Goal: Task Accomplishment & Management: Use online tool/utility

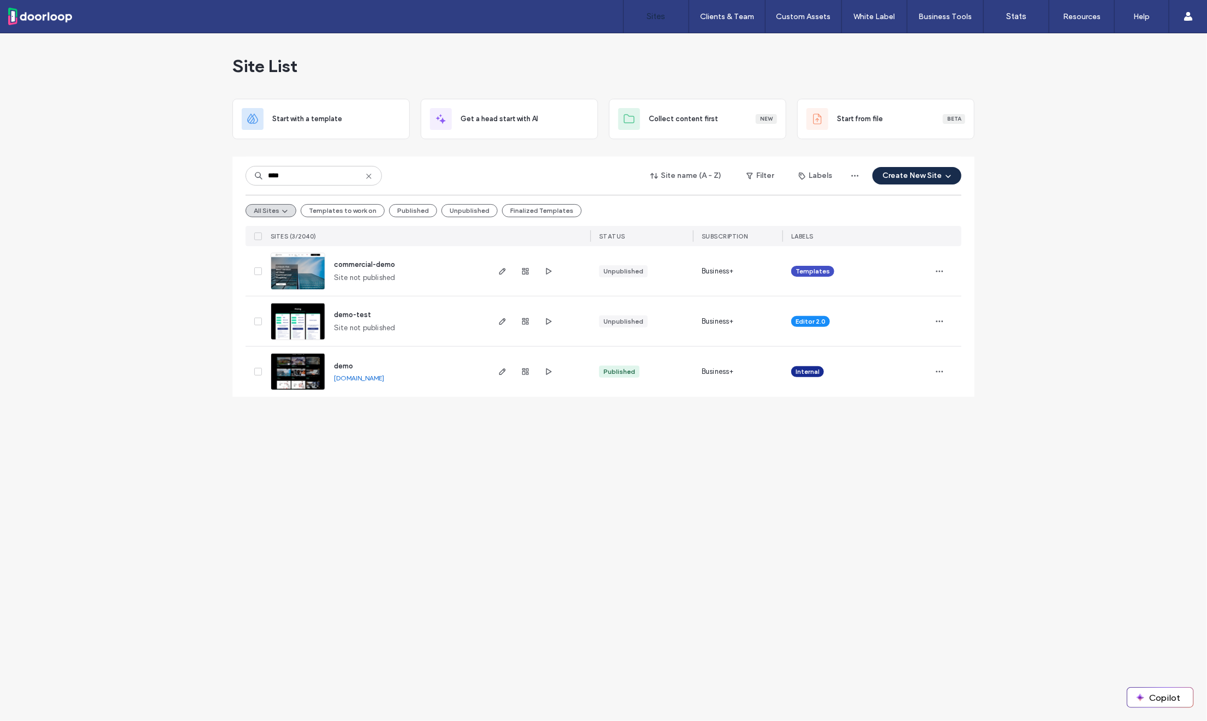
type input "****"
click at [339, 368] on span "demo" at bounding box center [343, 366] width 19 height 8
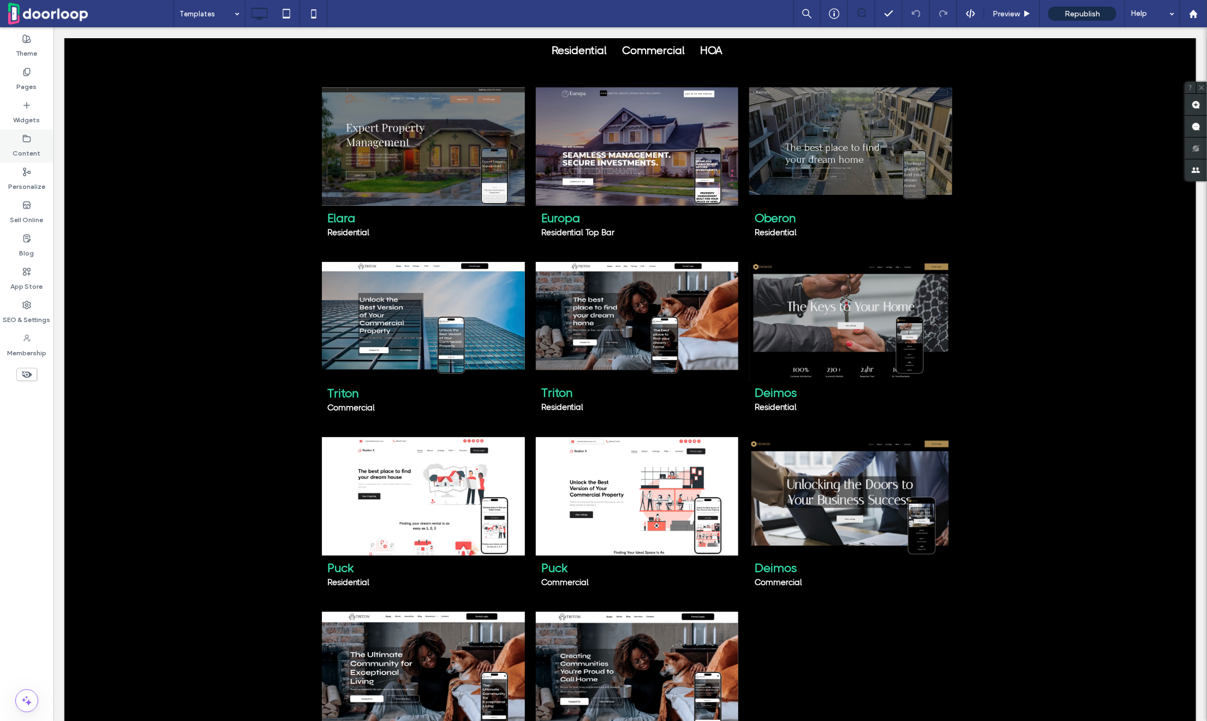
click at [31, 144] on label "Content" at bounding box center [27, 150] width 28 height 15
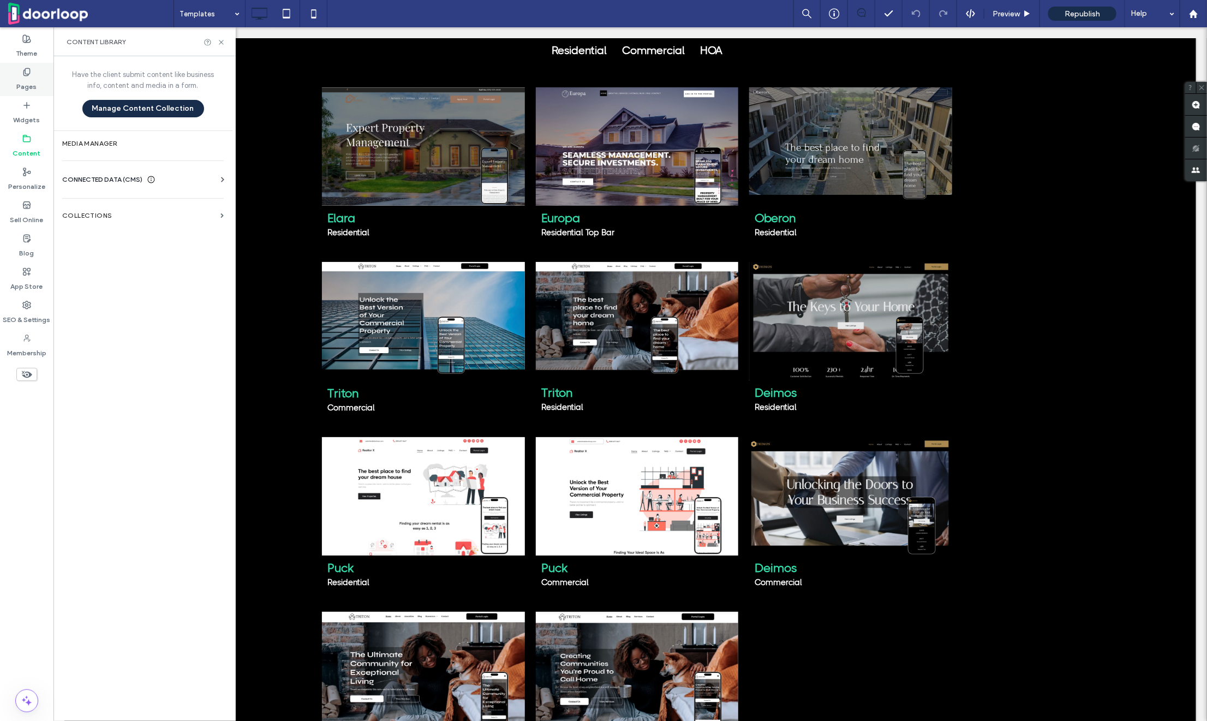
click at [28, 63] on div "Pages" at bounding box center [26, 79] width 53 height 33
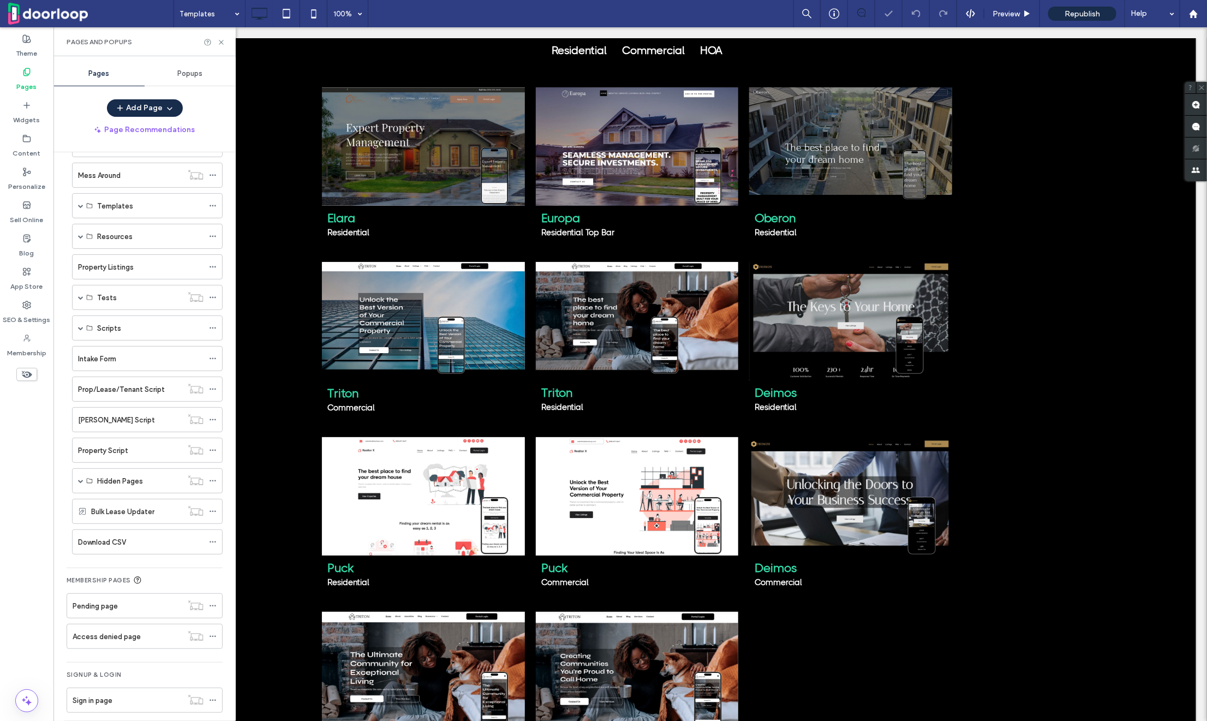
scroll to position [105, 0]
click at [91, 258] on label "Property Listings" at bounding box center [106, 262] width 56 height 19
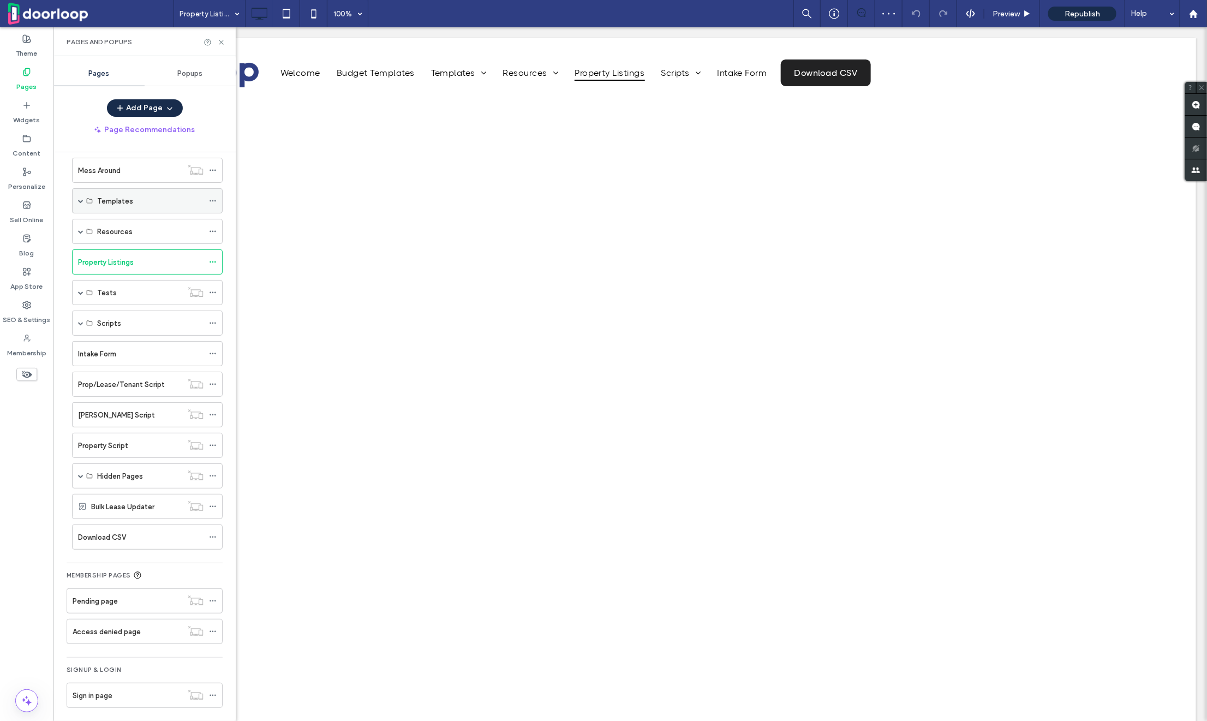
click at [105, 194] on label "Templates" at bounding box center [115, 201] width 36 height 19
click at [112, 202] on label "Templates" at bounding box center [115, 201] width 36 height 19
click at [81, 201] on span at bounding box center [80, 200] width 5 height 5
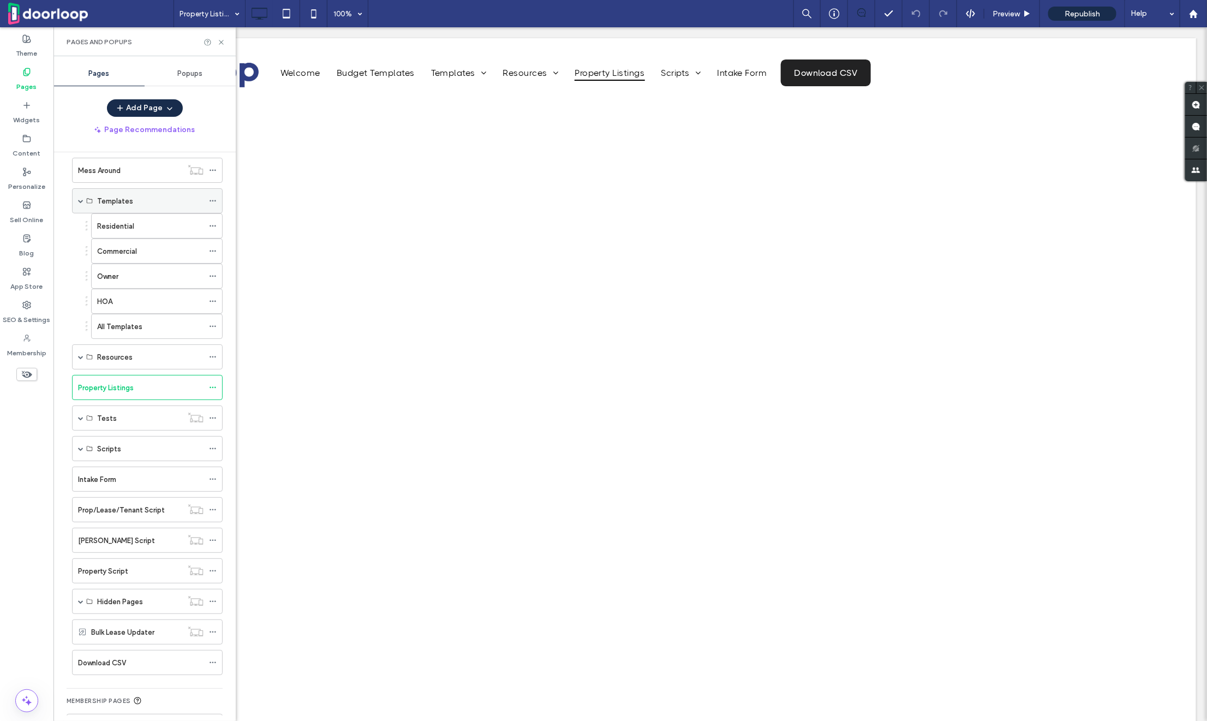
click at [81, 201] on span at bounding box center [80, 200] width 5 height 5
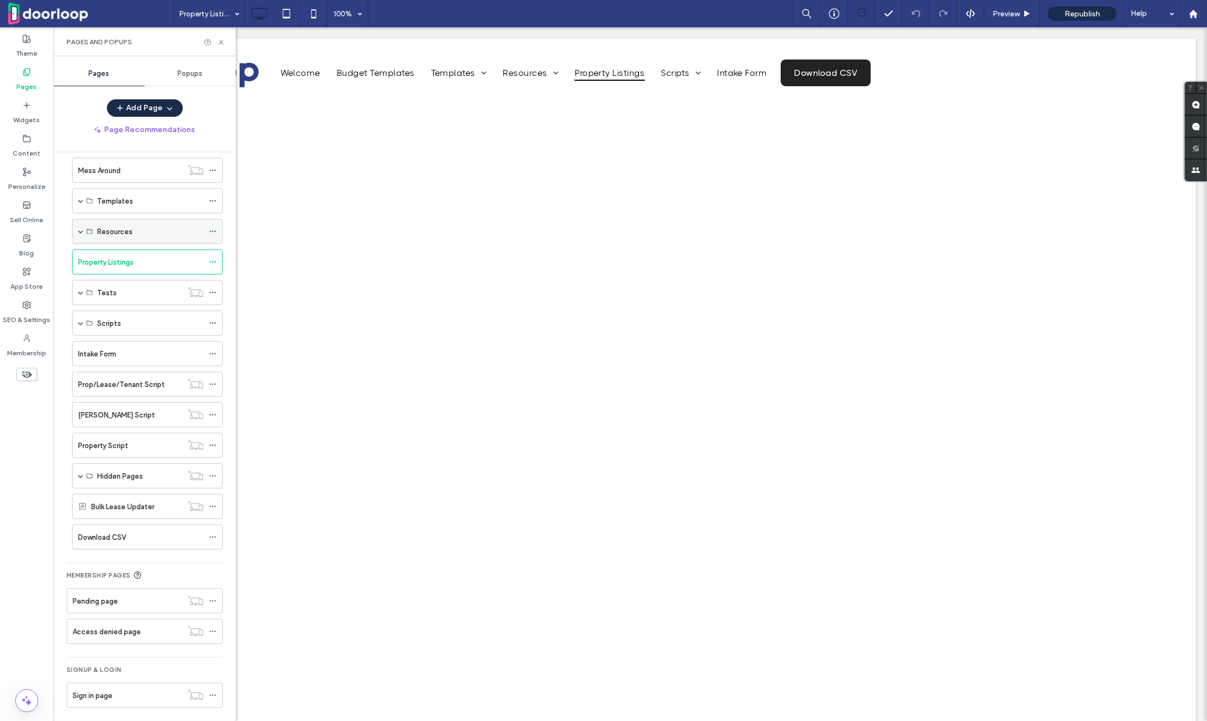
click at [79, 229] on span at bounding box center [80, 231] width 5 height 5
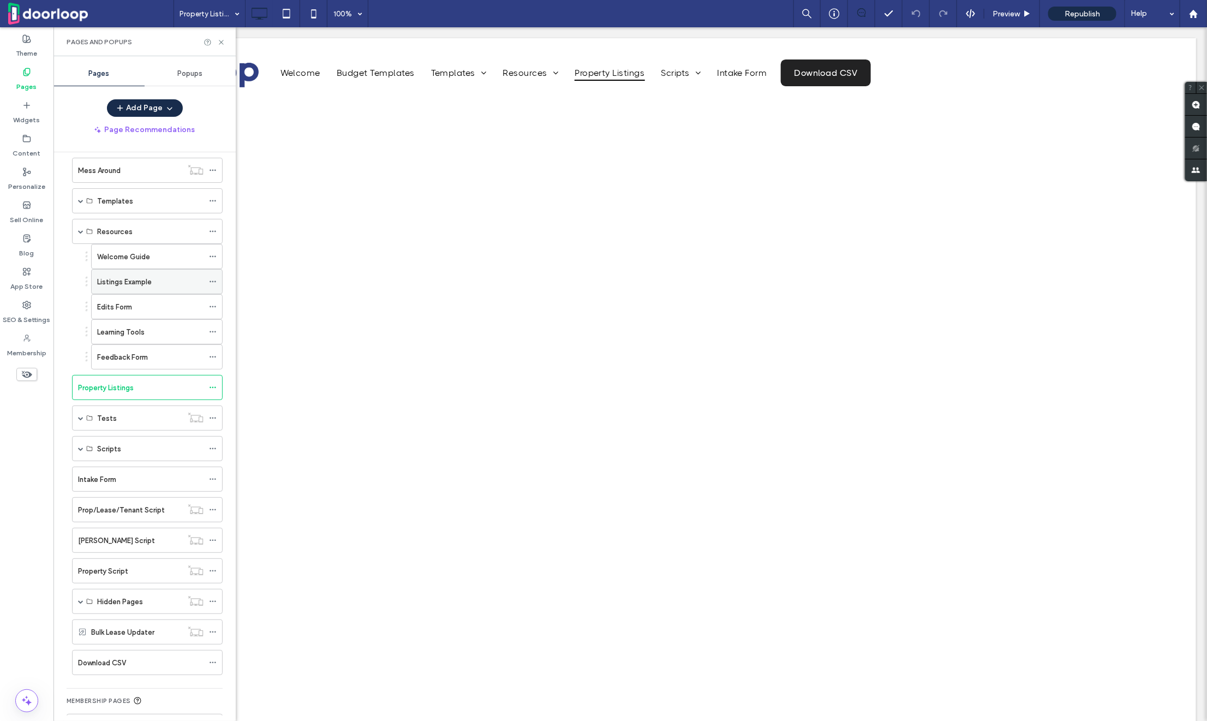
click at [118, 277] on label "Listings Example" at bounding box center [124, 281] width 55 height 19
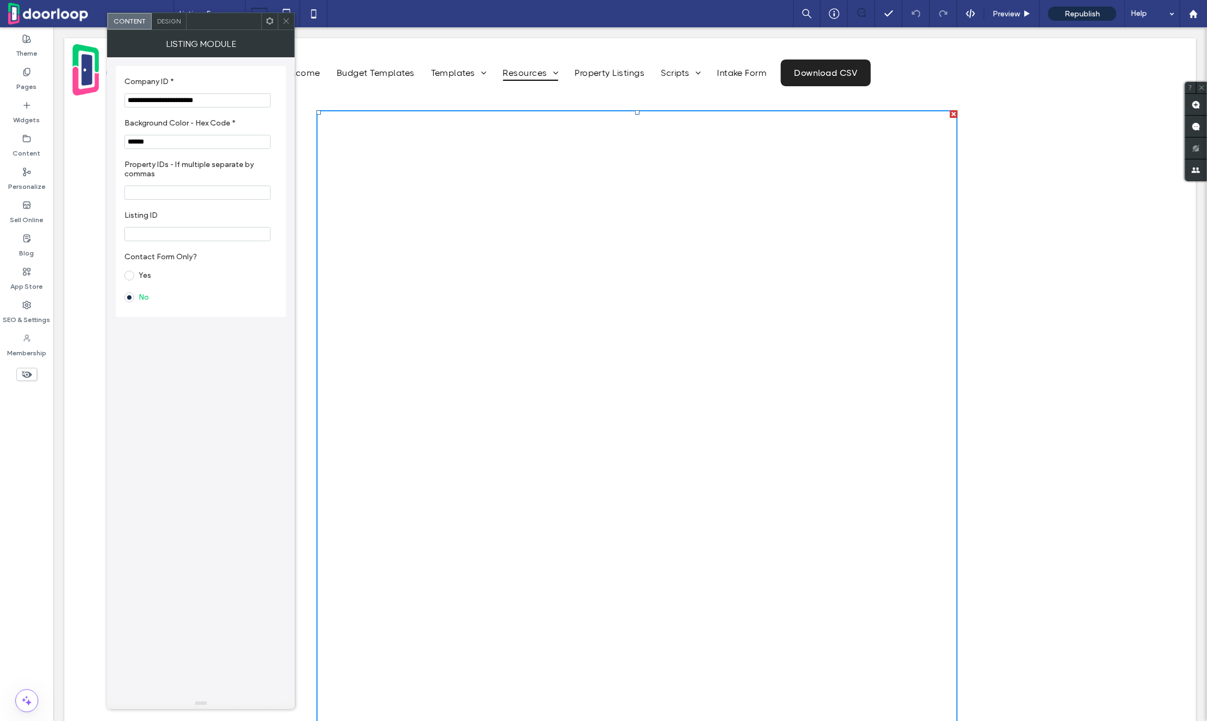
click at [167, 97] on input "**********" at bounding box center [197, 100] width 146 height 14
paste input "Company ID *"
type input "**********"
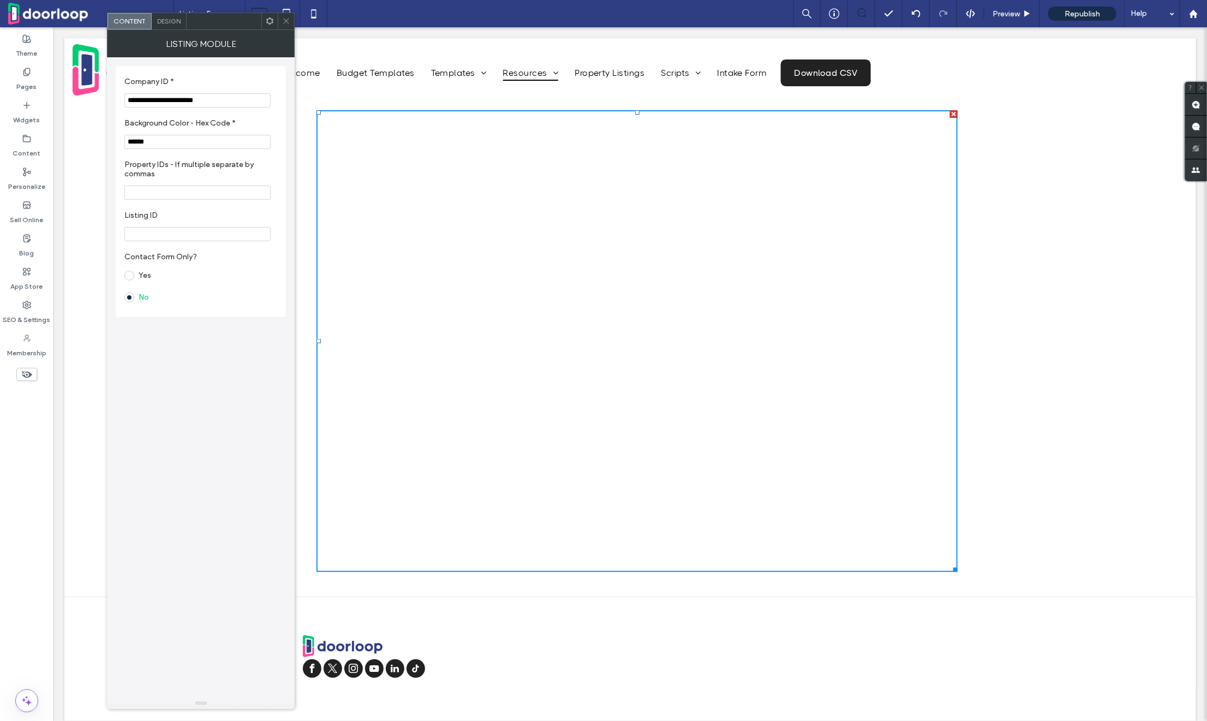
click at [289, 24] on icon at bounding box center [286, 21] width 8 height 8
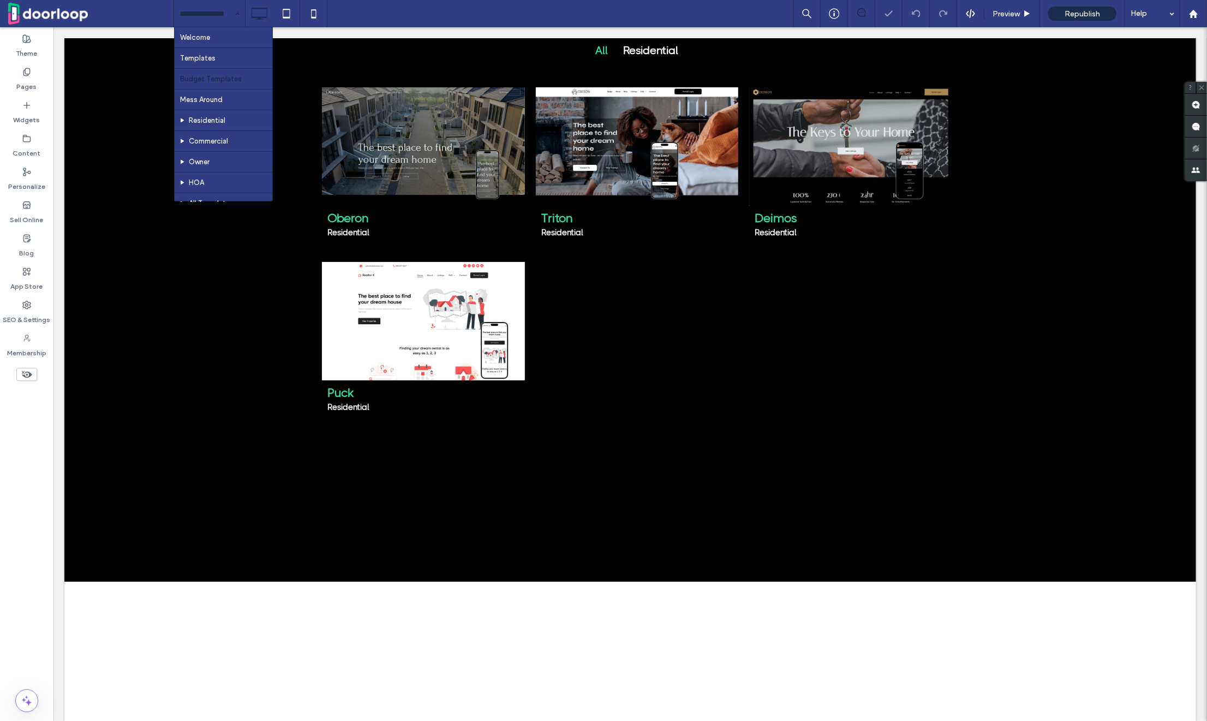
click at [204, 13] on input at bounding box center [207, 13] width 55 height 27
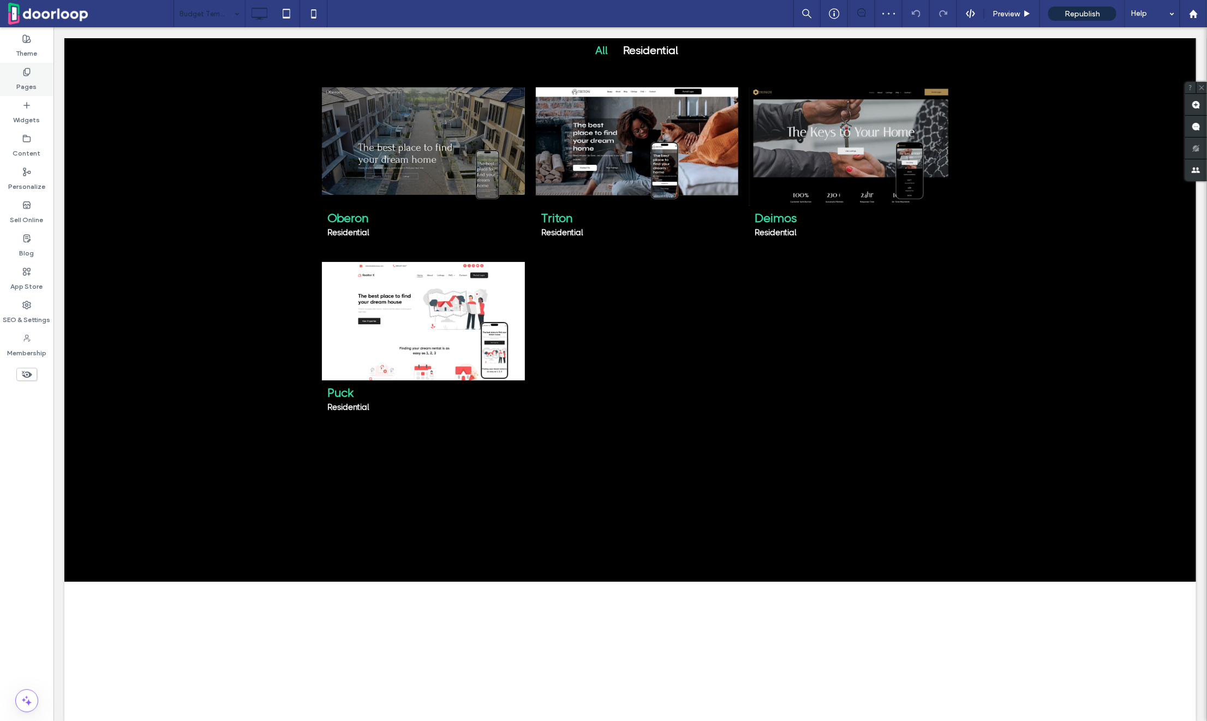
click at [20, 81] on label "Pages" at bounding box center [27, 83] width 20 height 15
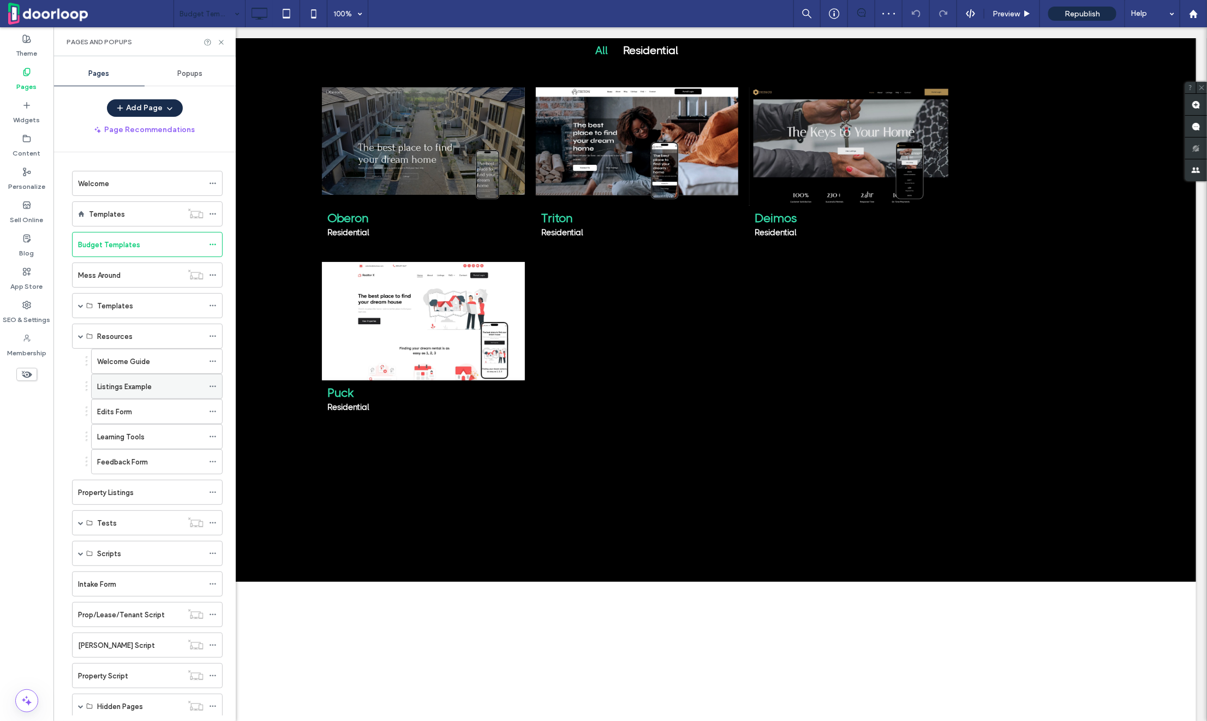
click at [135, 382] on label "Listings Example" at bounding box center [124, 386] width 55 height 19
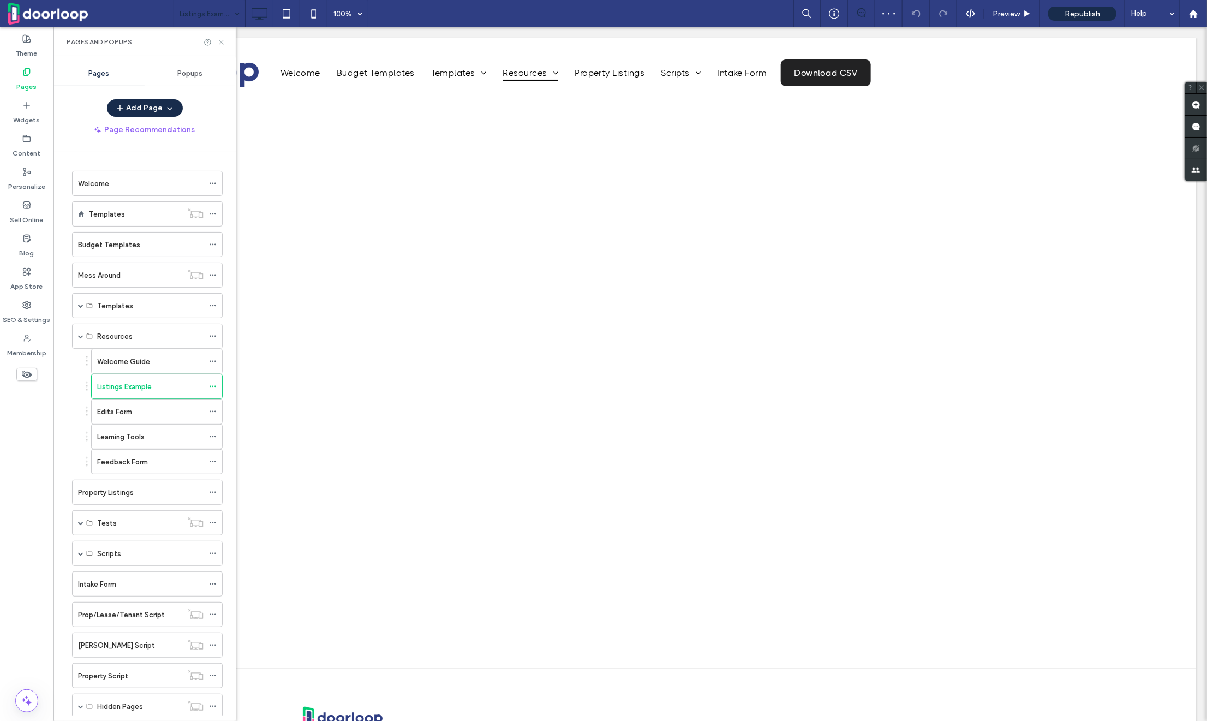
click at [219, 40] on use at bounding box center [221, 42] width 4 height 4
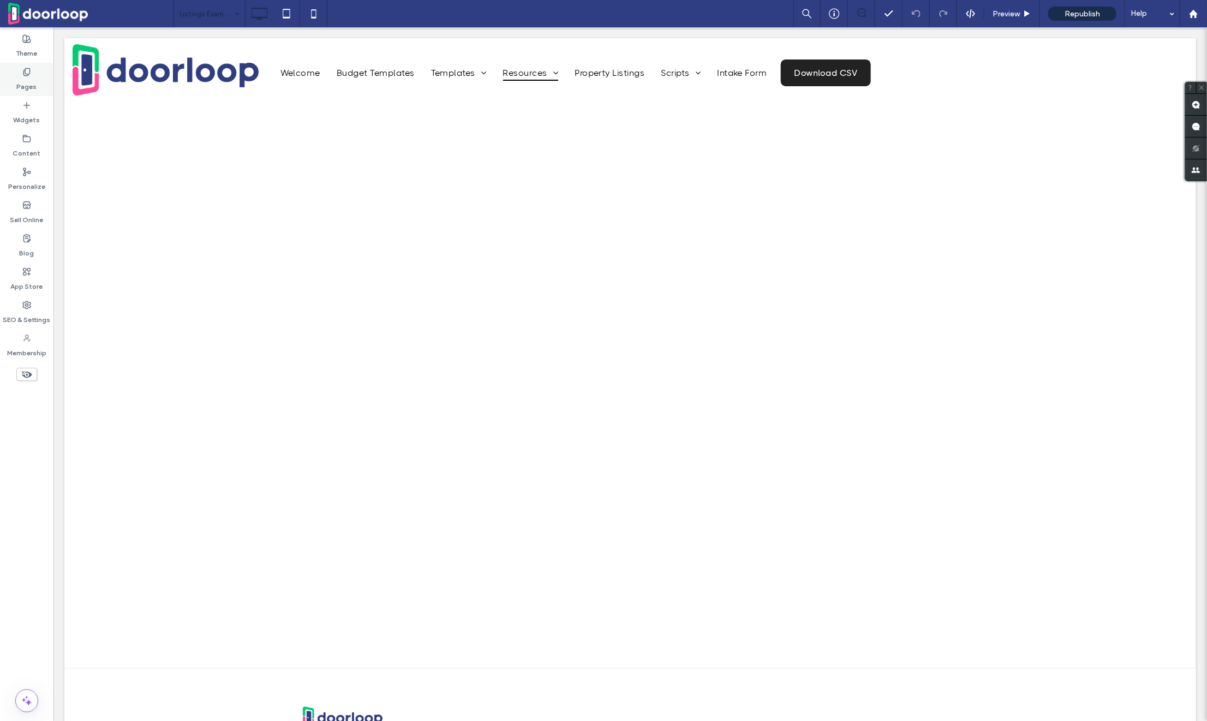
click at [26, 75] on use at bounding box center [26, 71] width 6 height 7
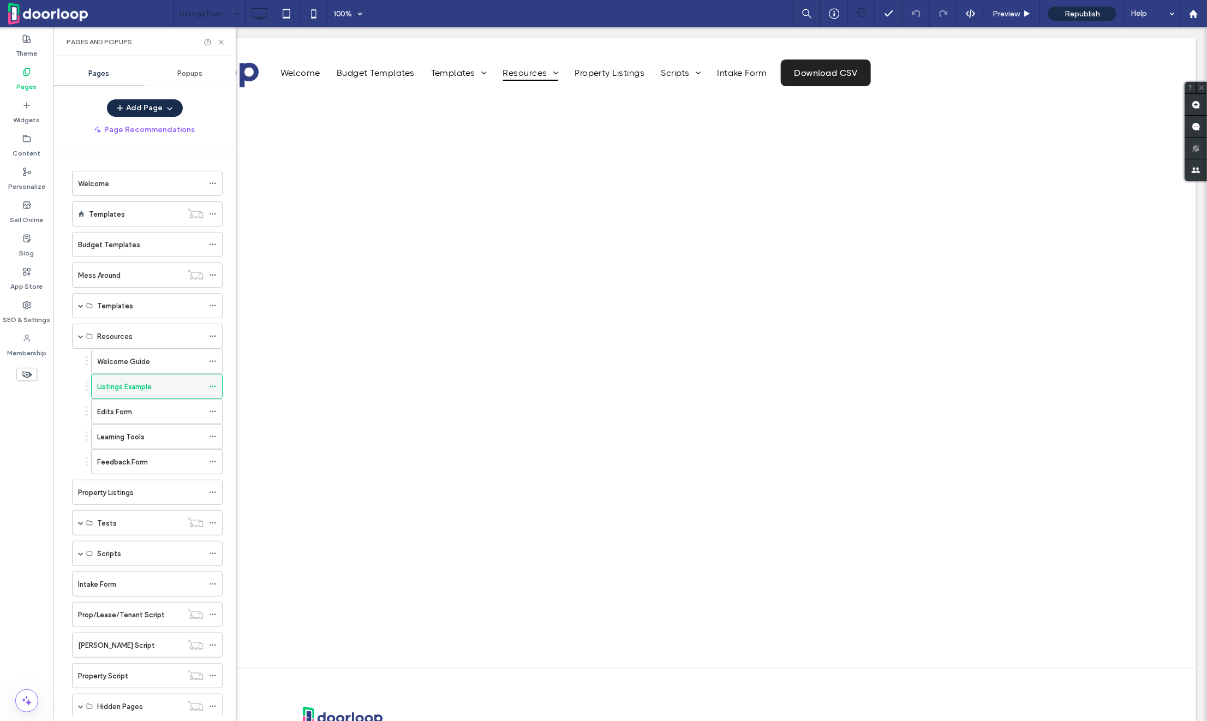
click at [211, 384] on icon at bounding box center [213, 387] width 8 height 8
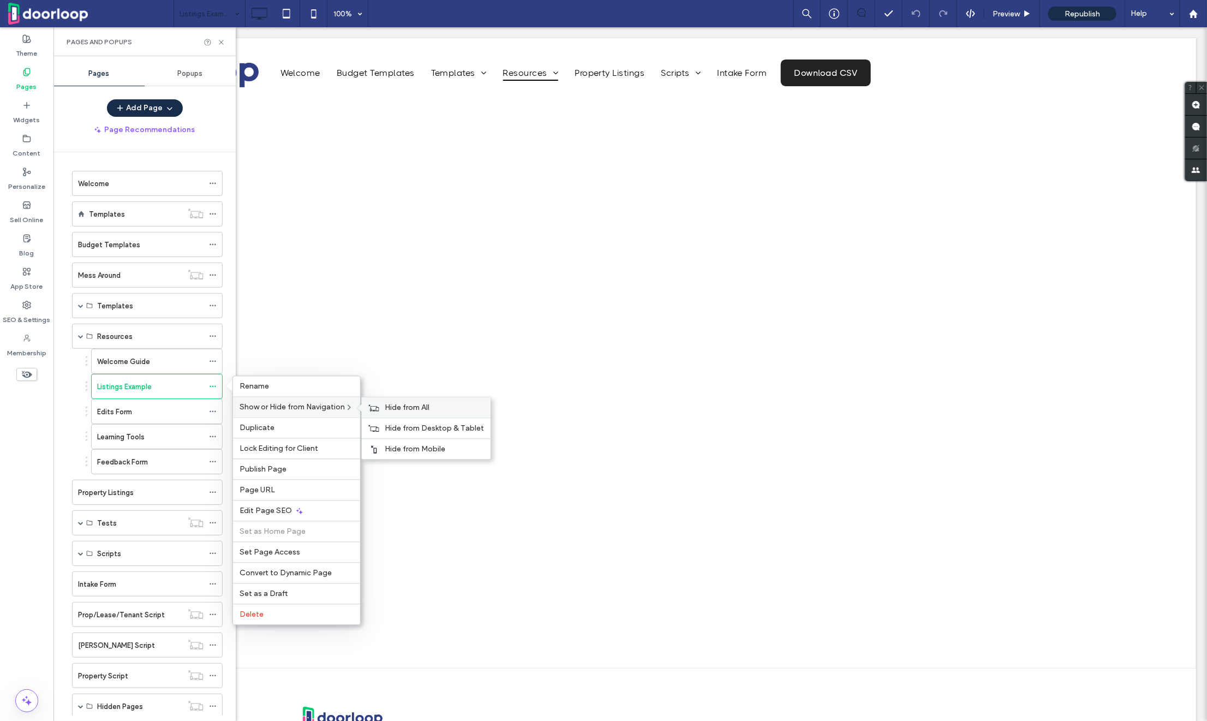
click at [420, 412] on span "Hide from All" at bounding box center [407, 407] width 45 height 9
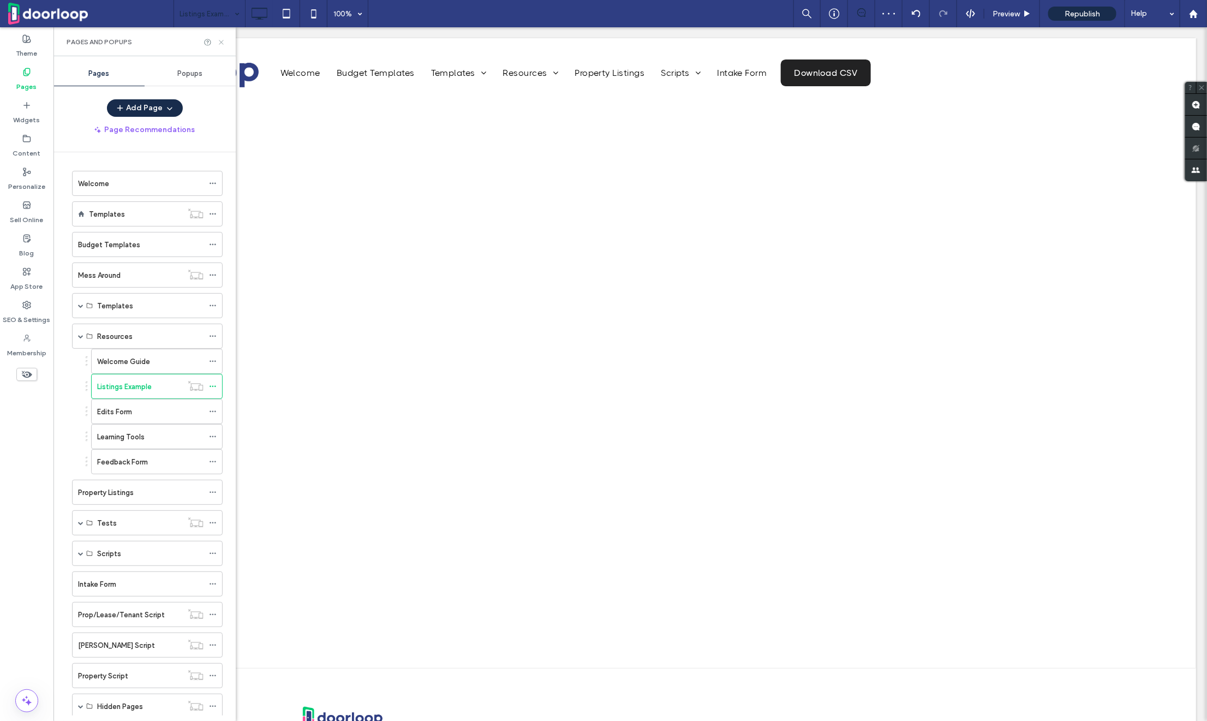
click at [221, 40] on icon at bounding box center [221, 42] width 8 height 8
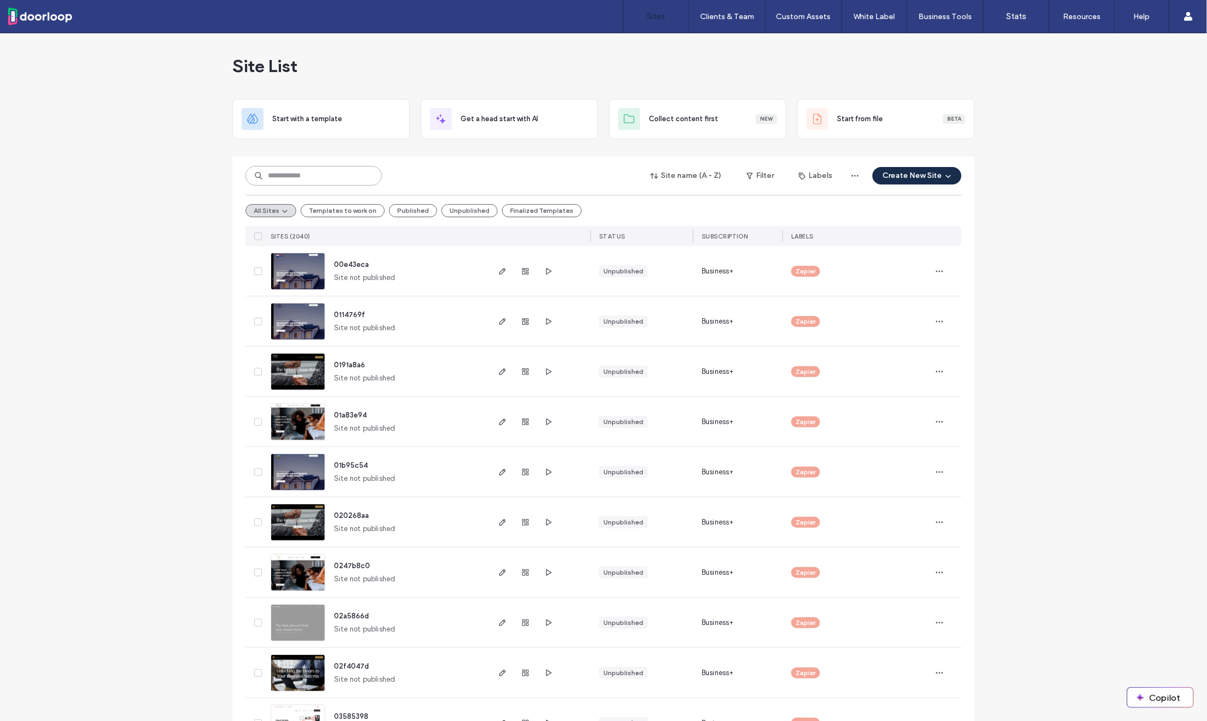
click at [283, 183] on input at bounding box center [314, 176] width 136 height 20
paste input "********"
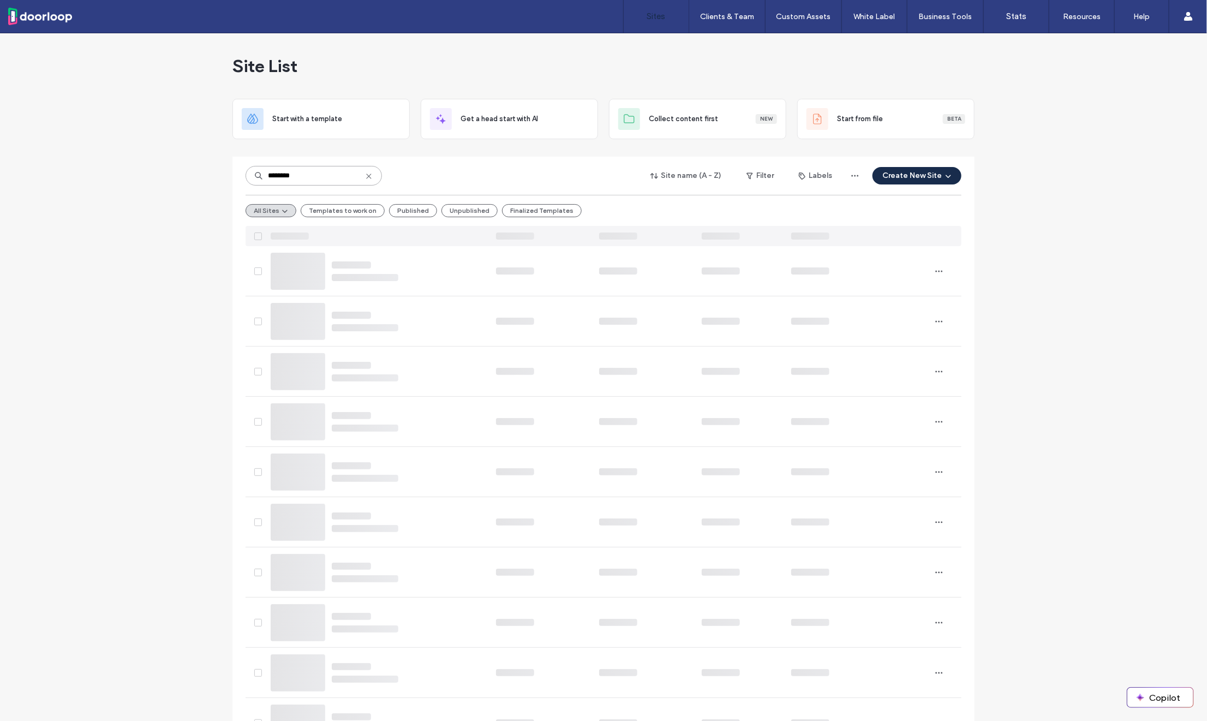
type input "********"
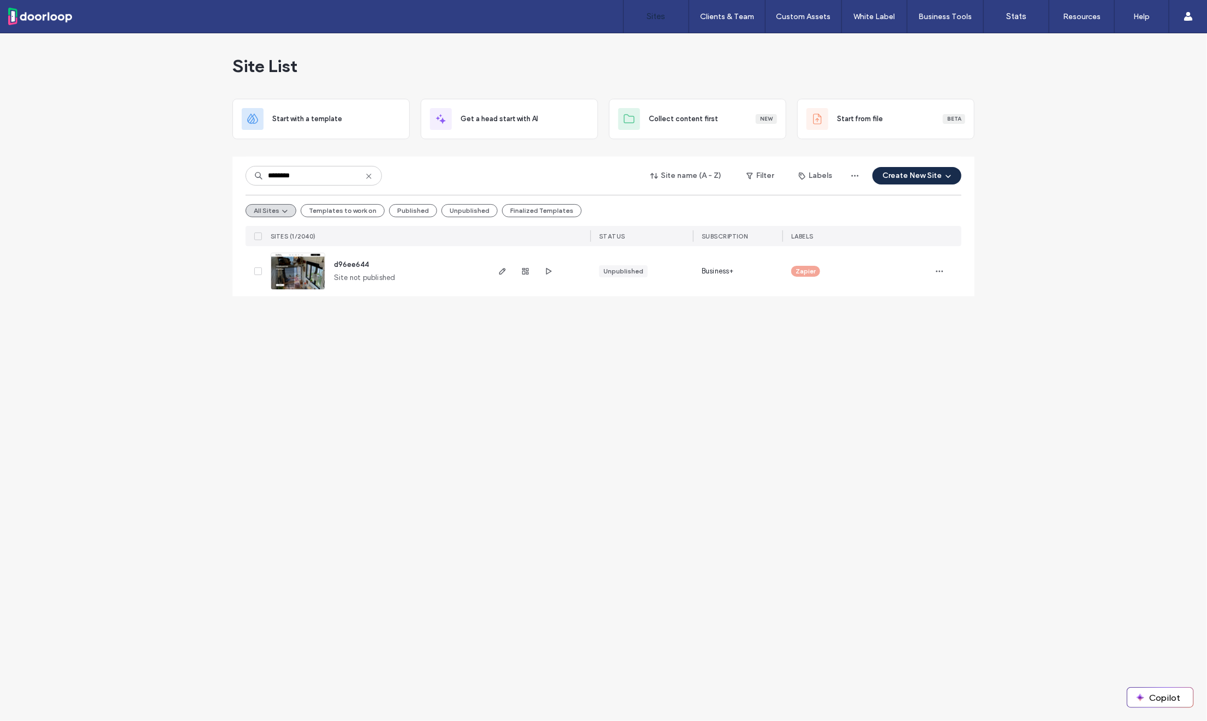
click at [349, 266] on span "d96ee644" at bounding box center [351, 264] width 35 height 8
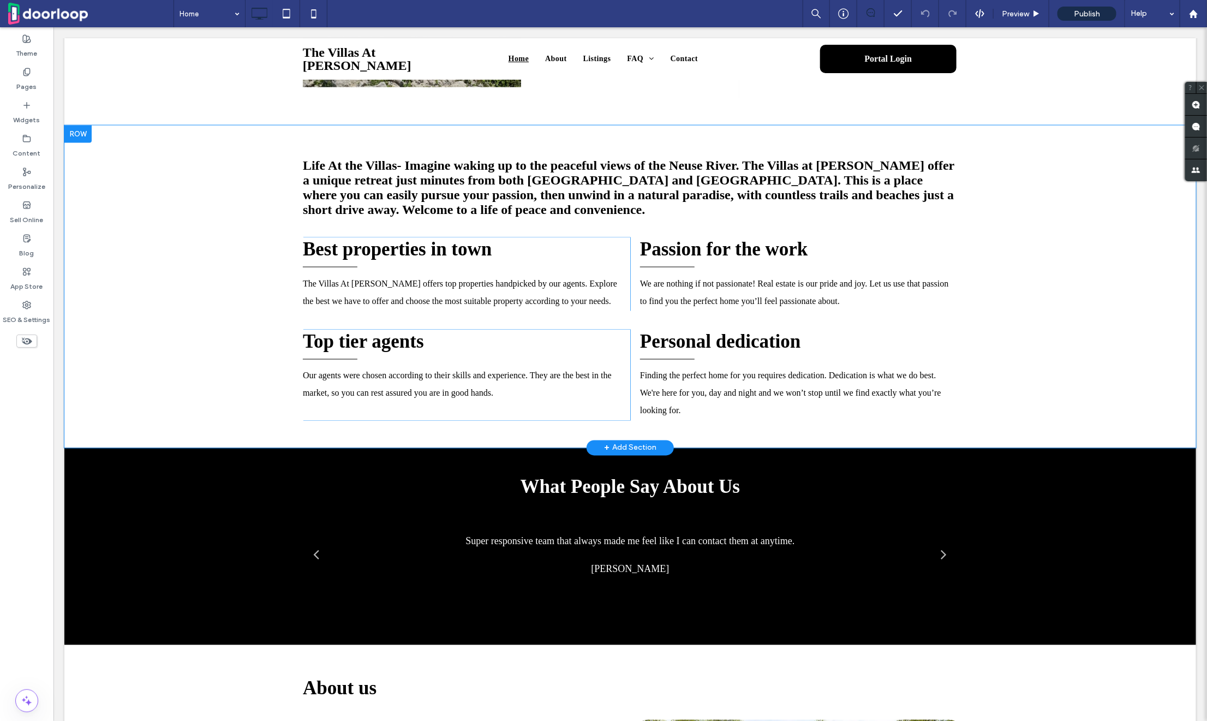
scroll to position [833, 0]
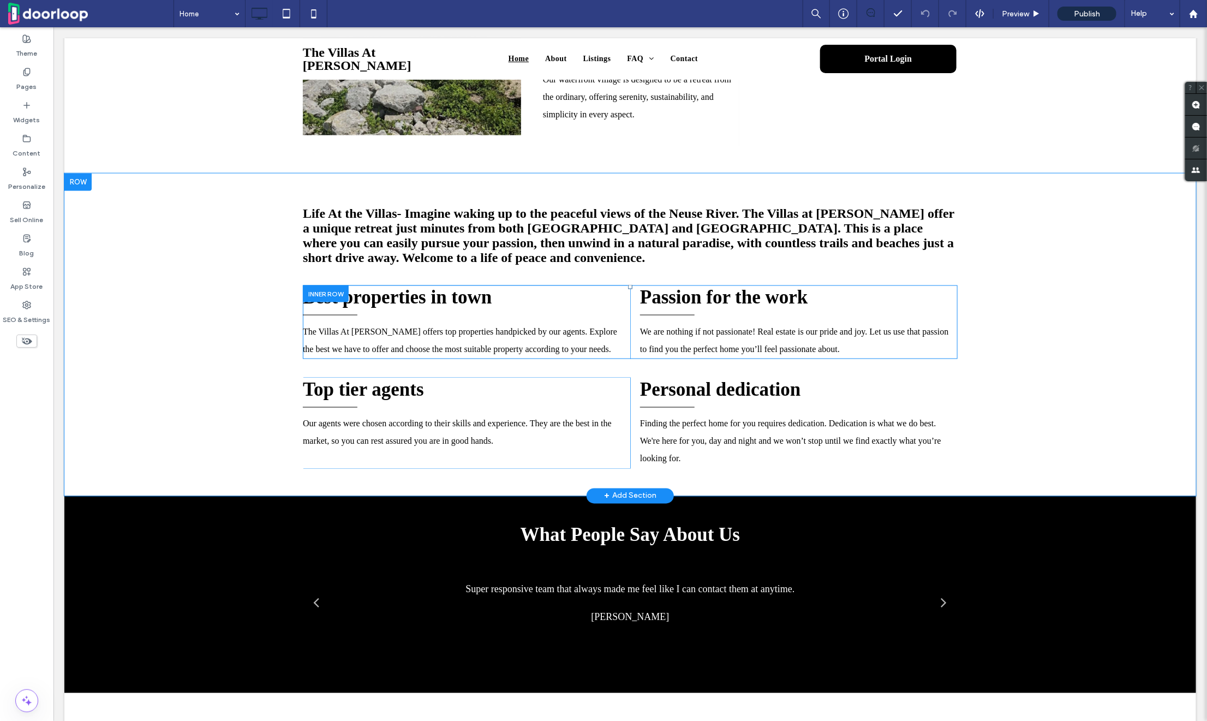
click at [325, 302] on div at bounding box center [325, 293] width 46 height 17
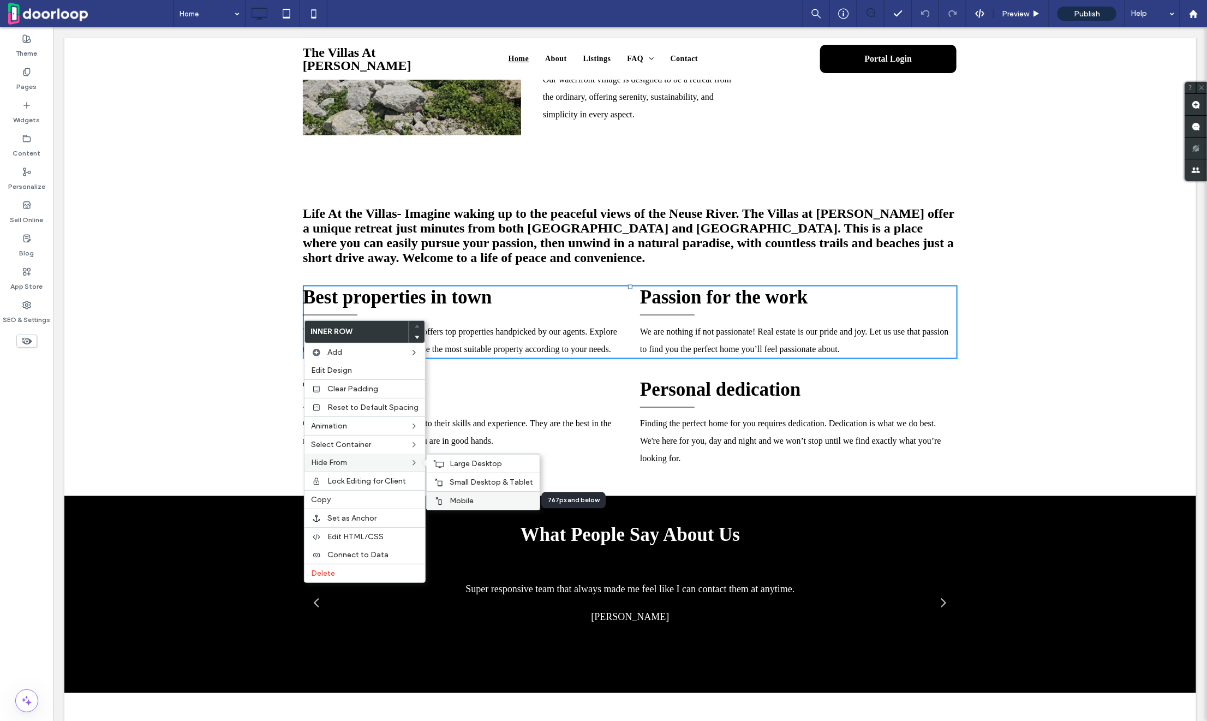
click at [477, 496] on label "Mobile" at bounding box center [492, 500] width 84 height 9
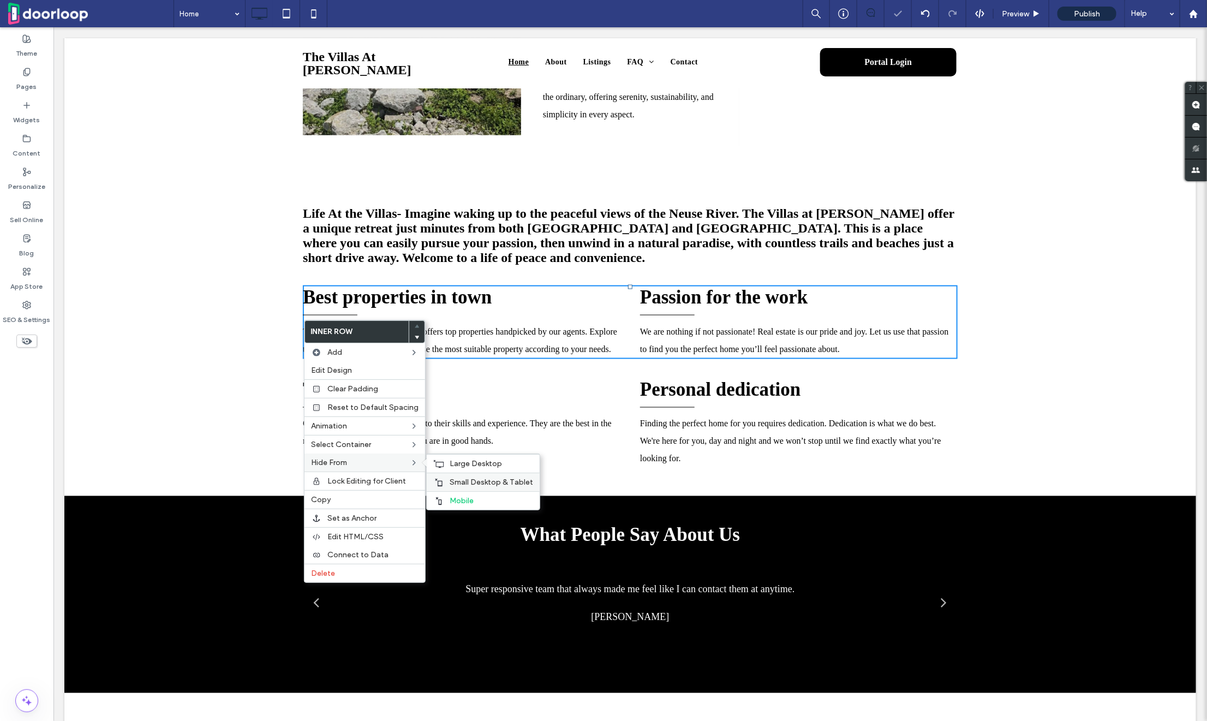
click at [477, 485] on span "Small Desktop & Tablet" at bounding box center [492, 482] width 84 height 9
click at [477, 469] on div "Large Desktop" at bounding box center [483, 463] width 113 height 19
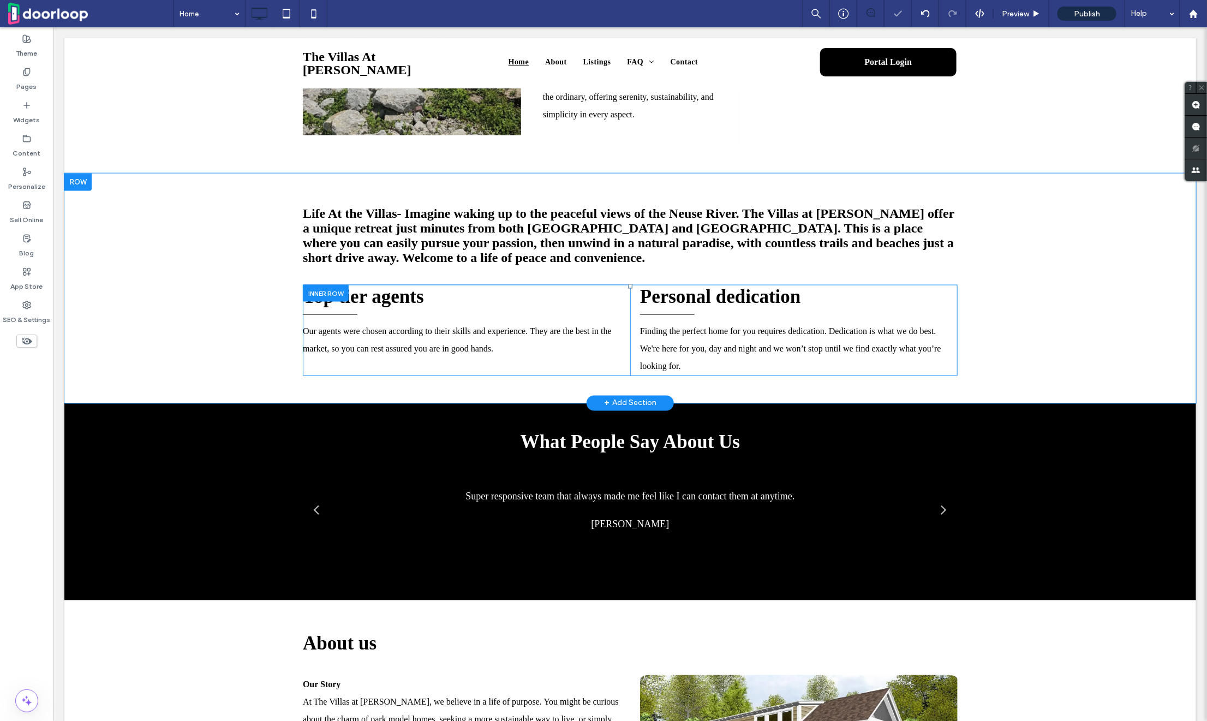
click at [321, 301] on div at bounding box center [325, 292] width 46 height 17
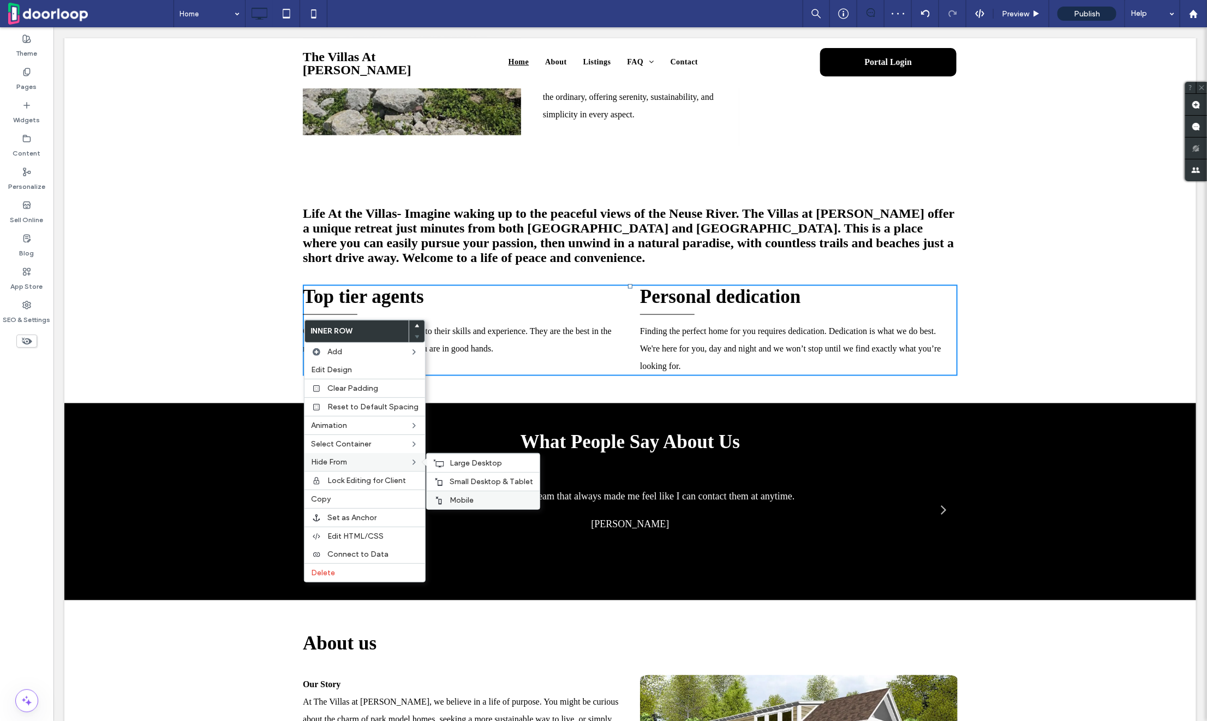
click at [493, 497] on label "Mobile" at bounding box center [492, 500] width 84 height 9
click at [493, 482] on span "Small Desktop & Tablet" at bounding box center [492, 481] width 84 height 9
click at [493, 468] on div "Large Desktop" at bounding box center [483, 463] width 113 height 19
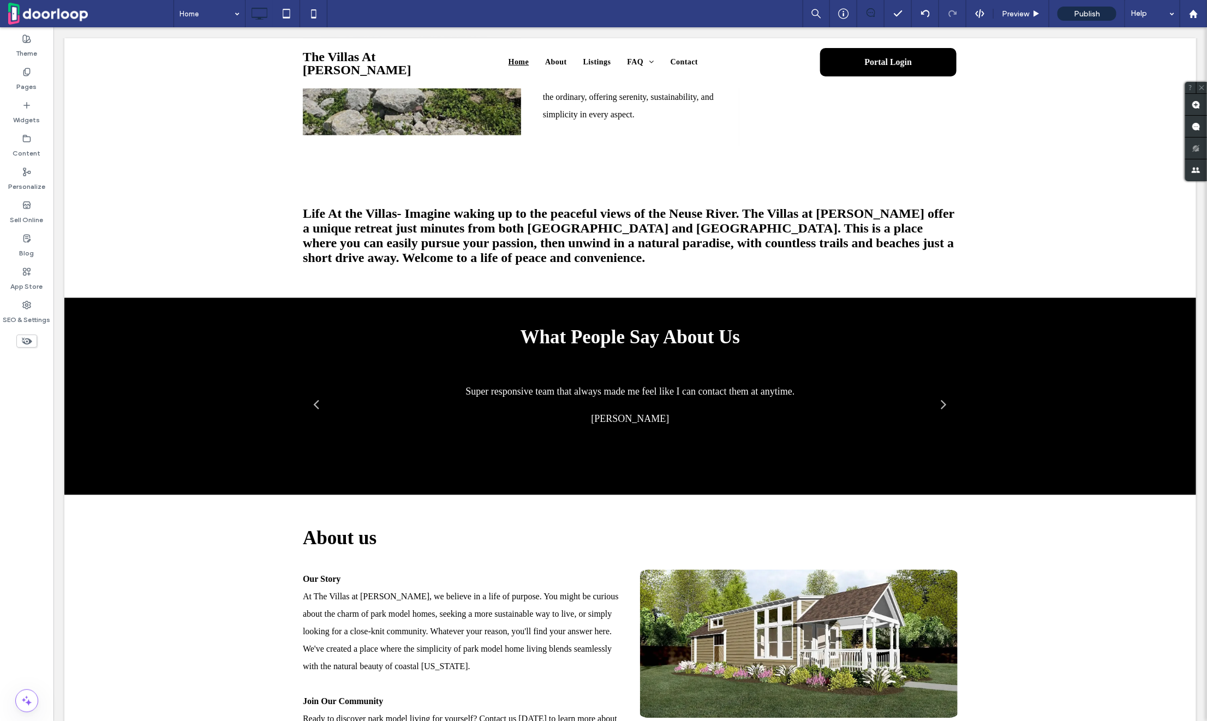
click at [172, 10] on span at bounding box center [90, 14] width 165 height 22
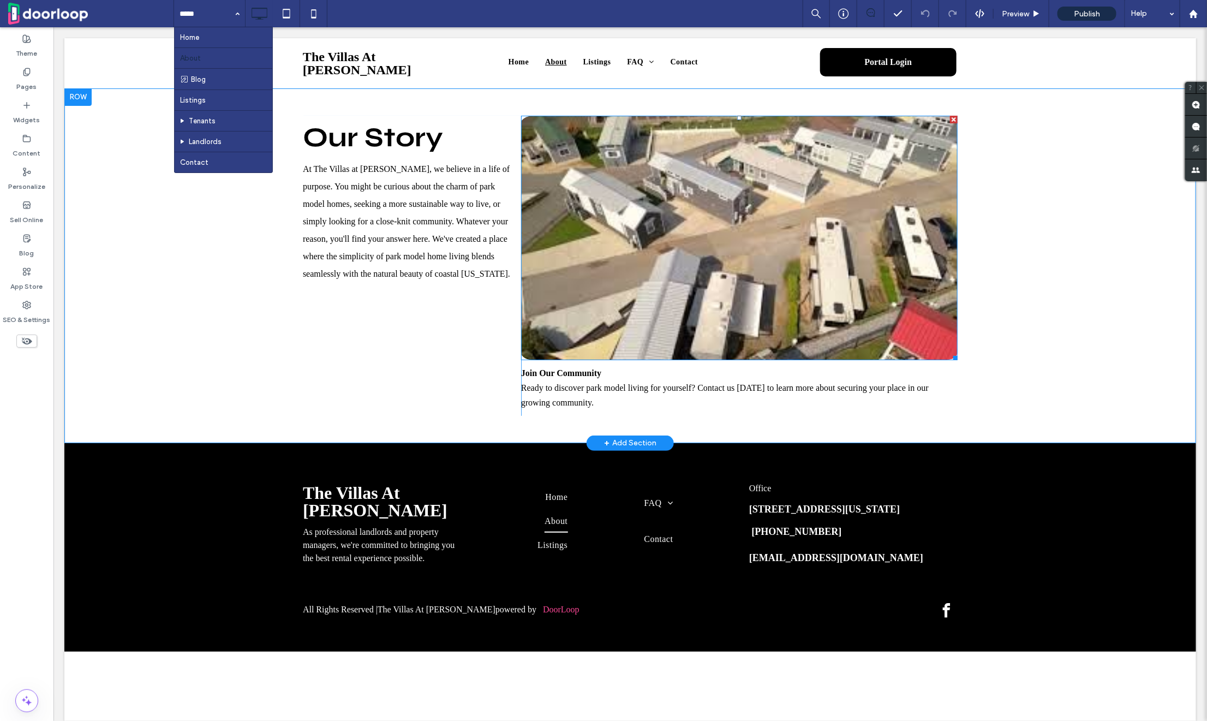
click at [702, 233] on img at bounding box center [739, 237] width 437 height 245
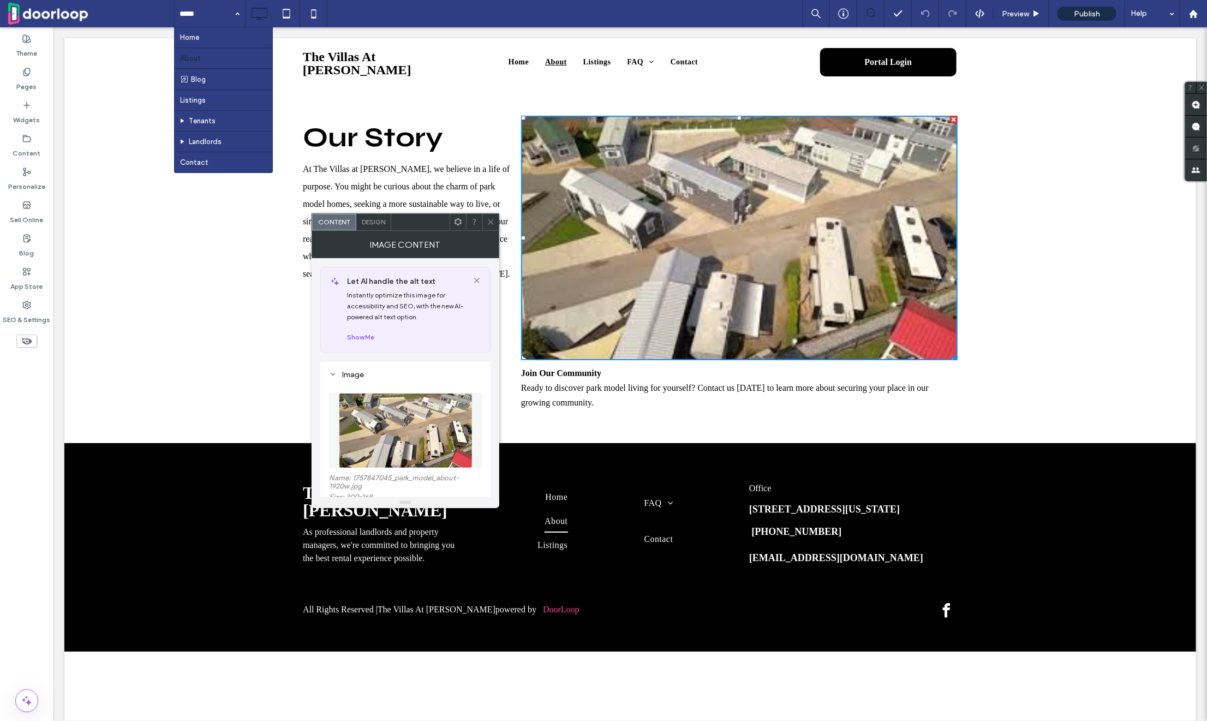
click at [386, 438] on img at bounding box center [406, 430] width 134 height 75
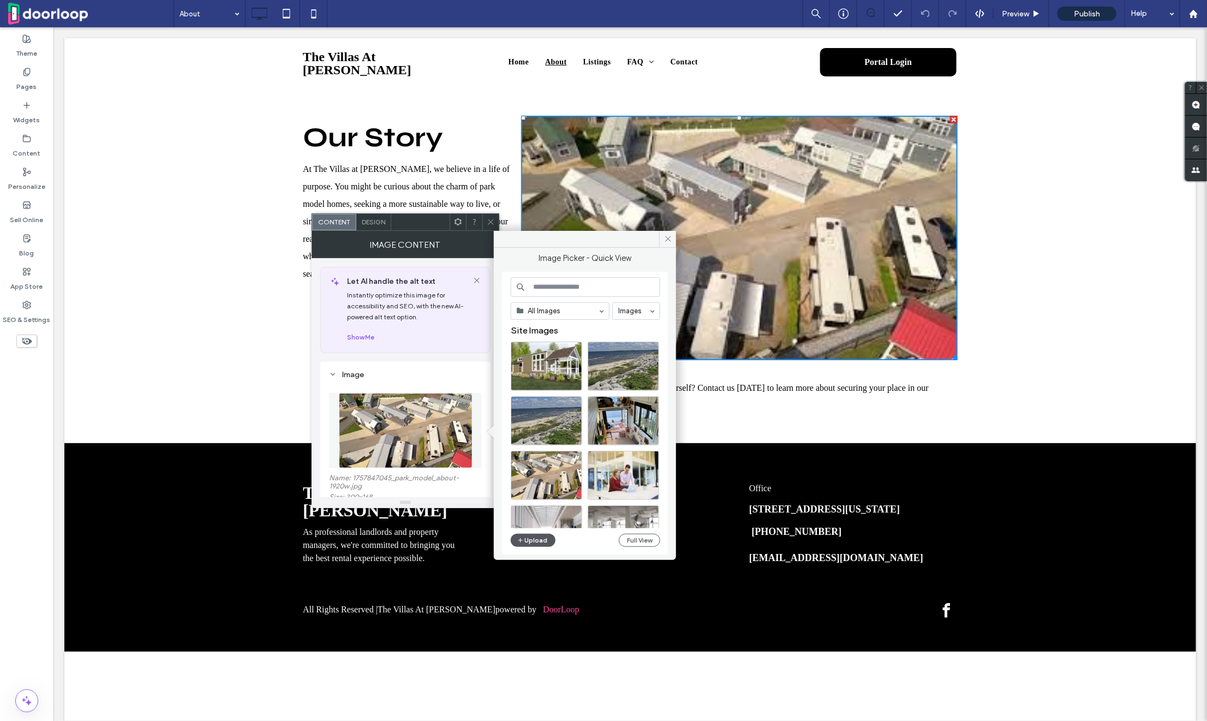
click at [538, 535] on button "Upload" at bounding box center [533, 540] width 45 height 13
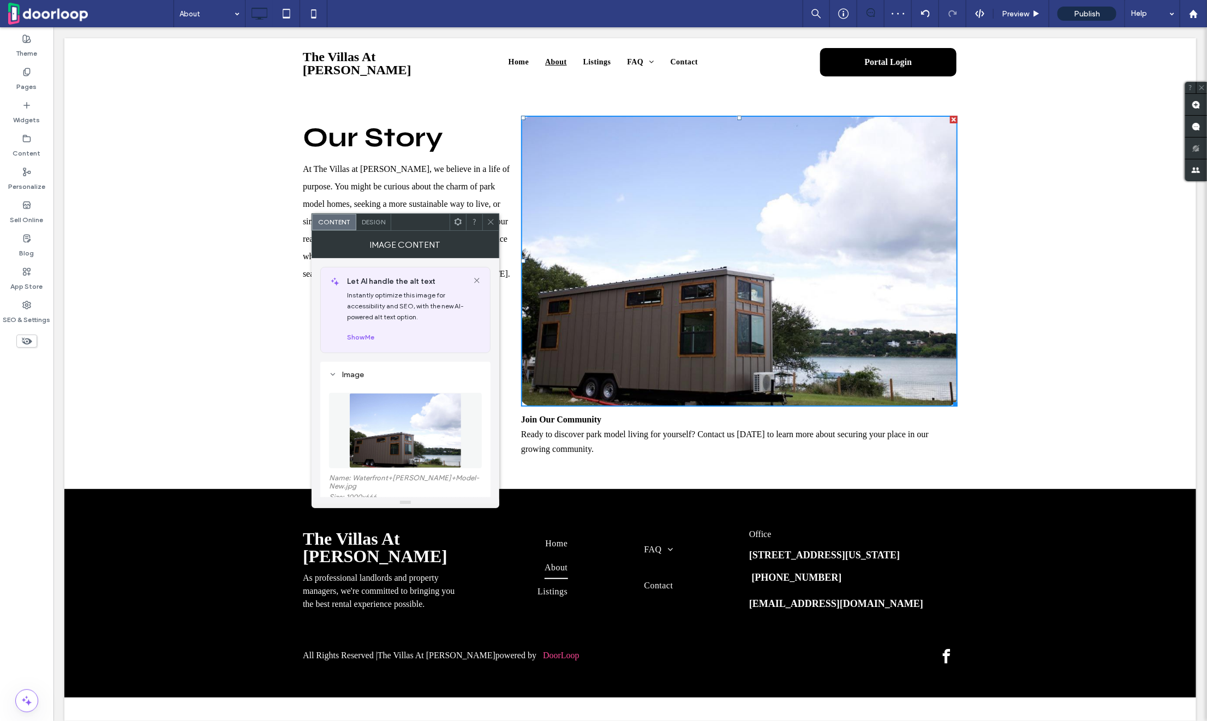
click at [495, 215] on span at bounding box center [491, 222] width 8 height 16
